Goal: Task Accomplishment & Management: Use online tool/utility

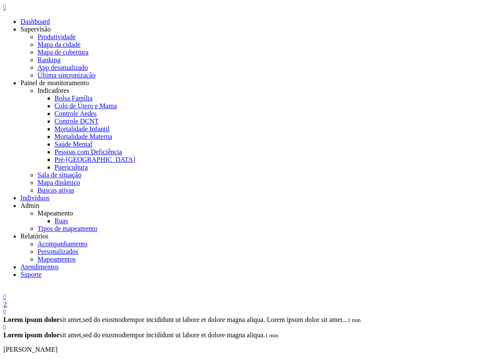
click at [6, 11] on icon "" at bounding box center [4, 6] width 3 height 7
click at [68, 217] on link "Ruas" at bounding box center [61, 220] width 14 height 7
drag, startPoint x: 22, startPoint y: 10, endPoint x: 23, endPoint y: 15, distance: 5.4
click at [6, 11] on icon "" at bounding box center [4, 6] width 3 height 7
click at [87, 240] on link "Acompanhamento" at bounding box center [62, 243] width 50 height 7
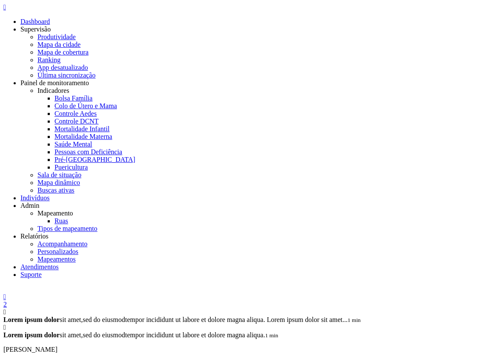
drag, startPoint x: 66, startPoint y: 147, endPoint x: 54, endPoint y: 193, distance: 47.5
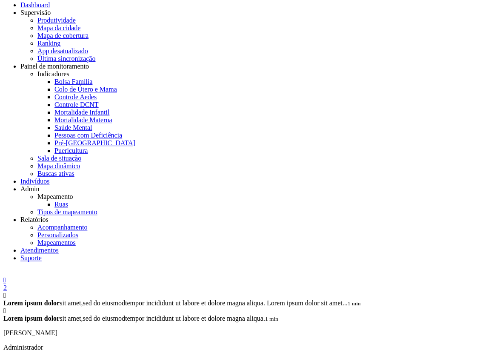
scroll to position [26, 0]
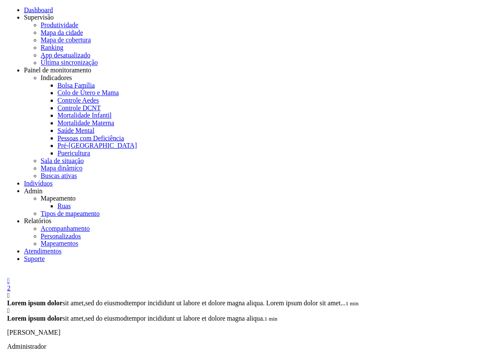
scroll to position [0, 0]
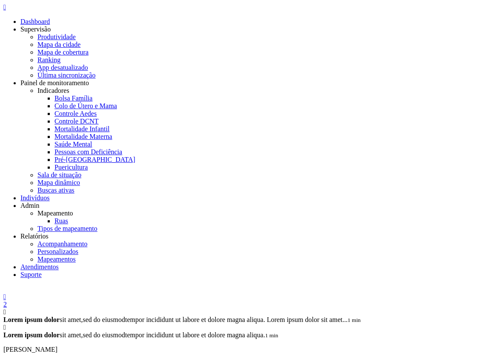
click at [6, 11] on icon "" at bounding box center [4, 6] width 3 height 7
click at [78, 248] on link "Personalizados" at bounding box center [57, 251] width 41 height 7
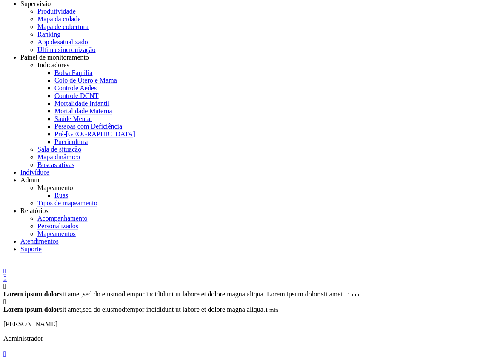
scroll to position [41, 0]
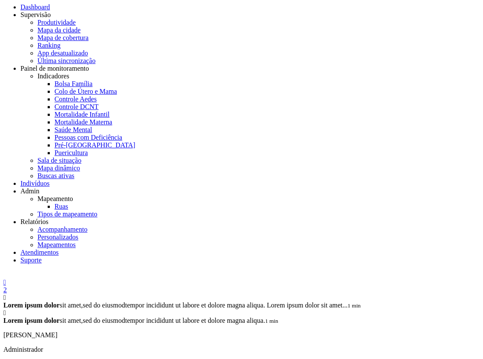
scroll to position [0, 0]
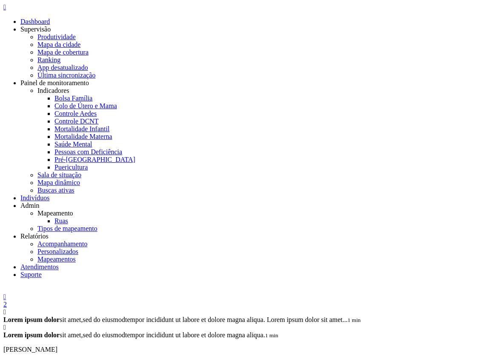
click at [24, 9] on div "" at bounding box center [241, 7] width 476 height 8
click at [76, 35] on link "Produtividade" at bounding box center [56, 36] width 38 height 7
type input "**********"
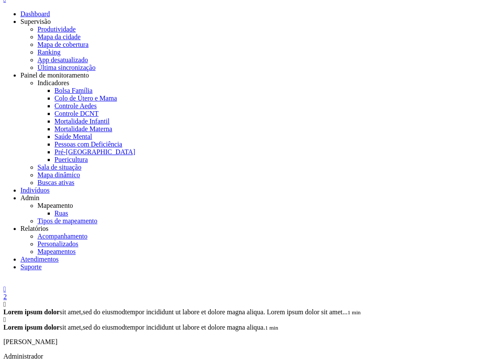
scroll to position [0, 0]
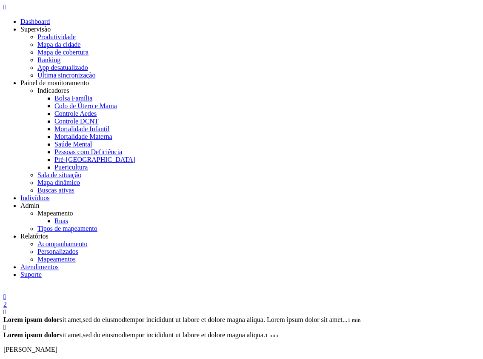
click at [6, 11] on icon "" at bounding box center [4, 6] width 3 height 7
click at [78, 248] on link "Personalizados" at bounding box center [57, 251] width 41 height 7
click at [6, 11] on icon "" at bounding box center [4, 6] width 3 height 7
click at [80, 43] on link "Mapa da cidade" at bounding box center [58, 44] width 43 height 7
